Goal: Task Accomplishment & Management: Use online tool/utility

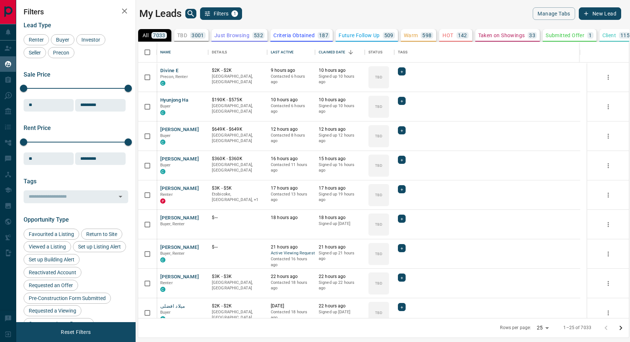
scroll to position [270, 484]
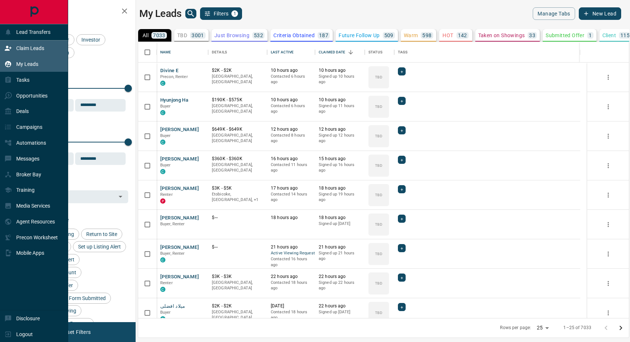
click at [38, 50] on p "Claim Leads" at bounding box center [30, 48] width 28 height 6
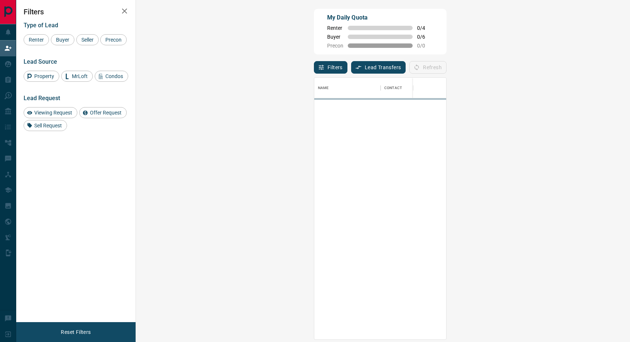
scroll to position [255, 472]
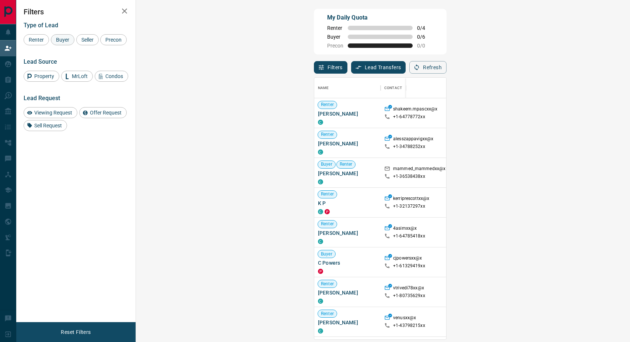
click at [57, 41] on span "Buyer" at bounding box center [62, 40] width 18 height 6
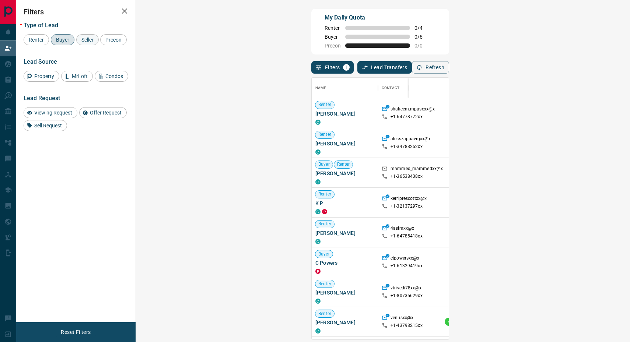
click at [88, 42] on span "Seller" at bounding box center [87, 40] width 17 height 6
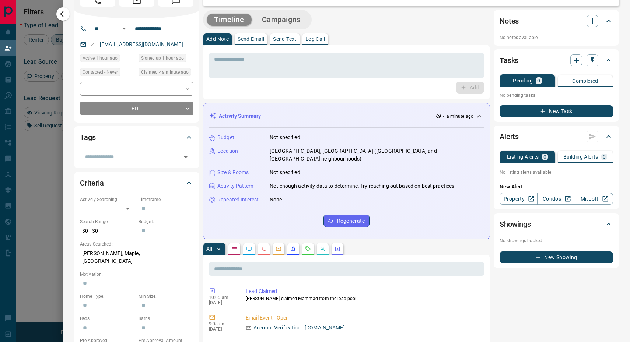
scroll to position [0, 0]
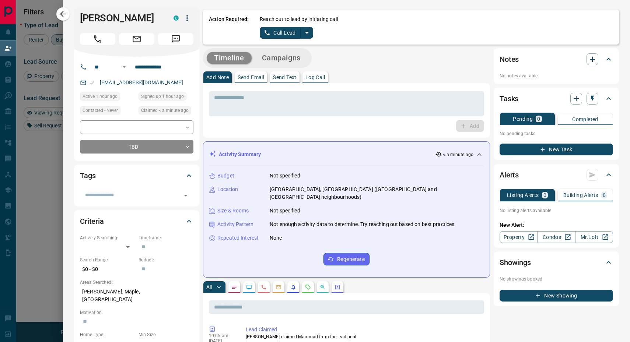
click at [303, 30] on icon "split button" at bounding box center [307, 32] width 9 height 9
click at [285, 62] on li "Log Manual Call" at bounding box center [284, 58] width 45 height 11
click at [268, 34] on button "Log Manual Call" at bounding box center [284, 33] width 49 height 12
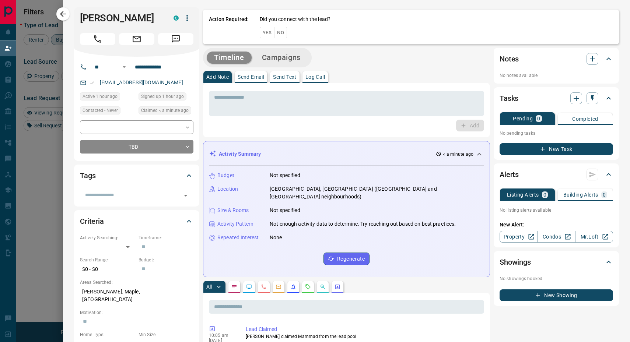
click at [268, 34] on button "Yes" at bounding box center [267, 32] width 15 height 11
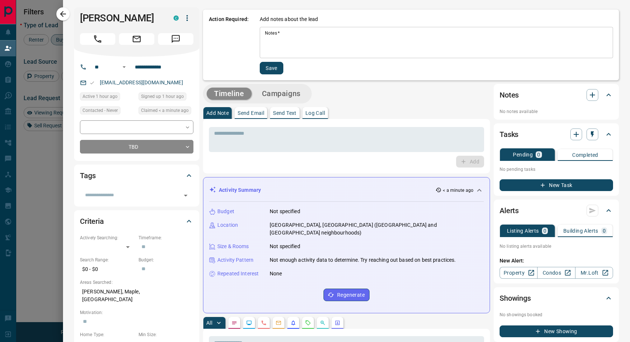
click at [278, 37] on textarea "Notes   *" at bounding box center [436, 42] width 343 height 25
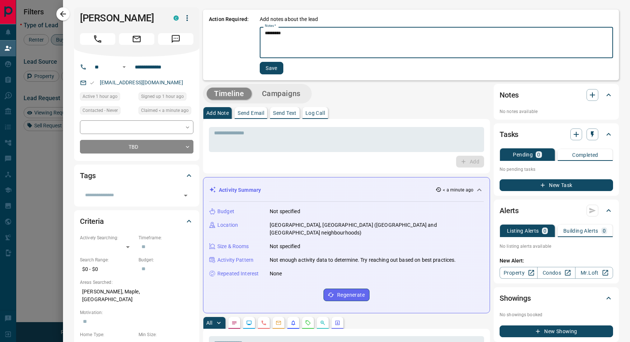
type textarea "*********"
click at [266, 72] on button "Save" at bounding box center [272, 68] width 24 height 13
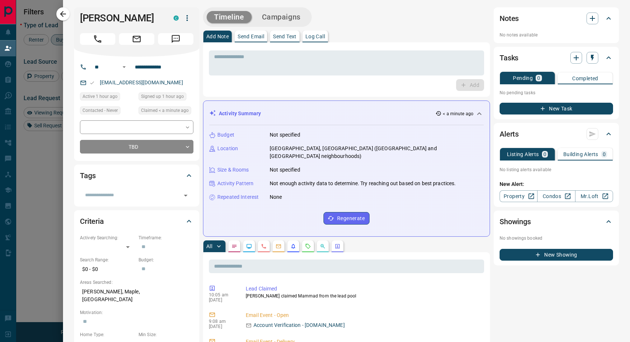
click at [60, 15] on icon "button" at bounding box center [63, 14] width 9 height 9
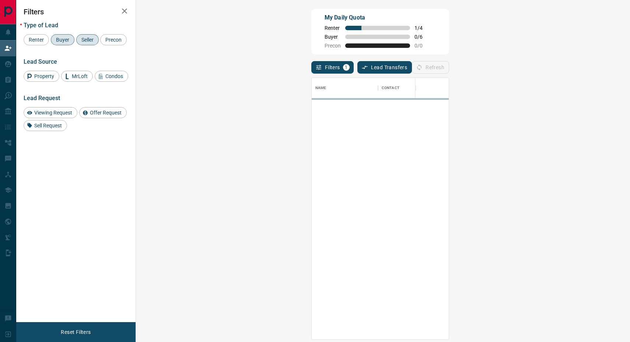
scroll to position [255, 472]
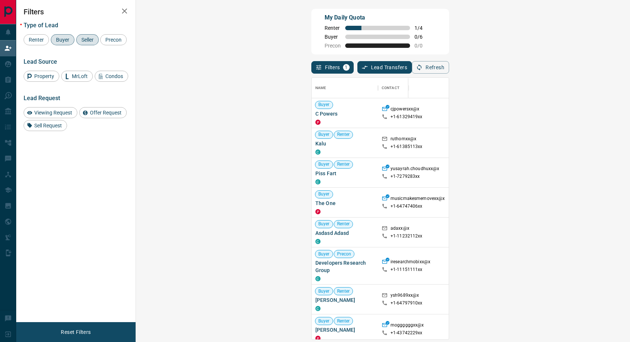
click at [63, 38] on span "Buyer" at bounding box center [62, 40] width 18 height 6
click at [90, 39] on span "Seller" at bounding box center [87, 40] width 17 height 6
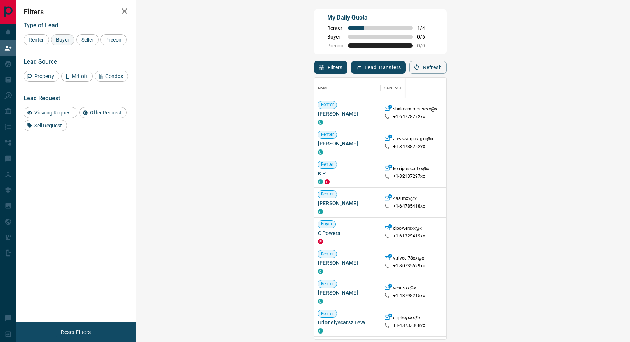
click at [64, 38] on span "Buyer" at bounding box center [62, 40] width 18 height 6
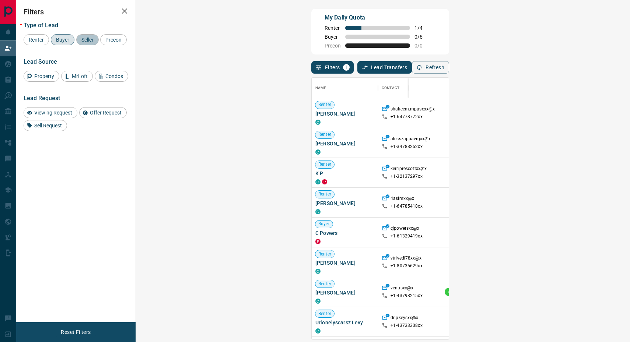
click at [86, 38] on span "Seller" at bounding box center [87, 40] width 17 height 6
